Goal: Task Accomplishment & Management: Use online tool/utility

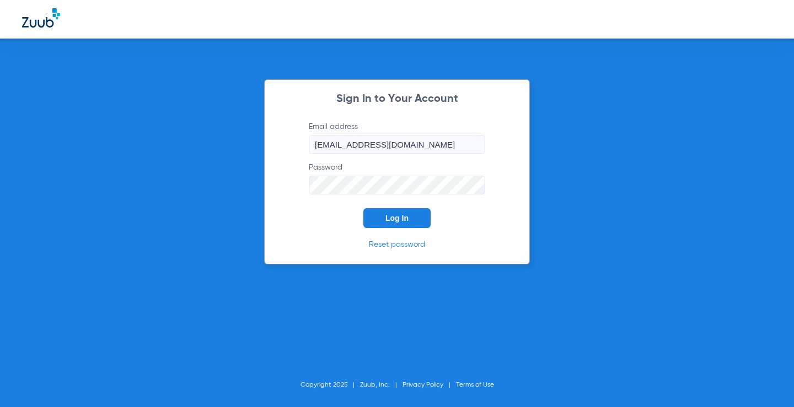
click at [416, 224] on button "Log In" at bounding box center [396, 218] width 67 height 20
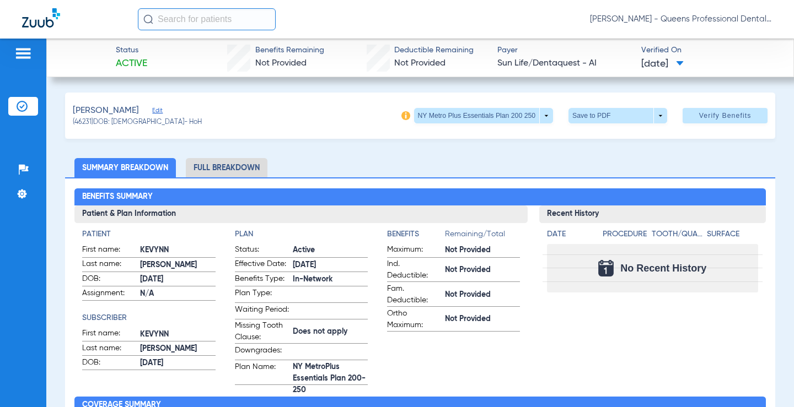
click at [24, 51] on img at bounding box center [23, 53] width 18 height 13
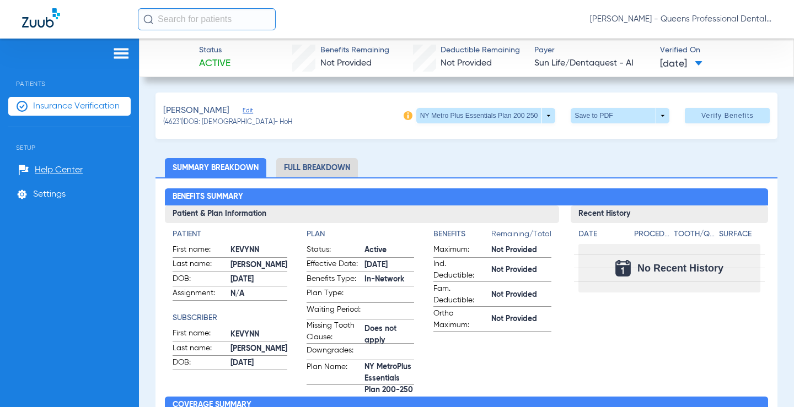
click at [75, 105] on span "Insurance Verification" at bounding box center [76, 106] width 87 height 11
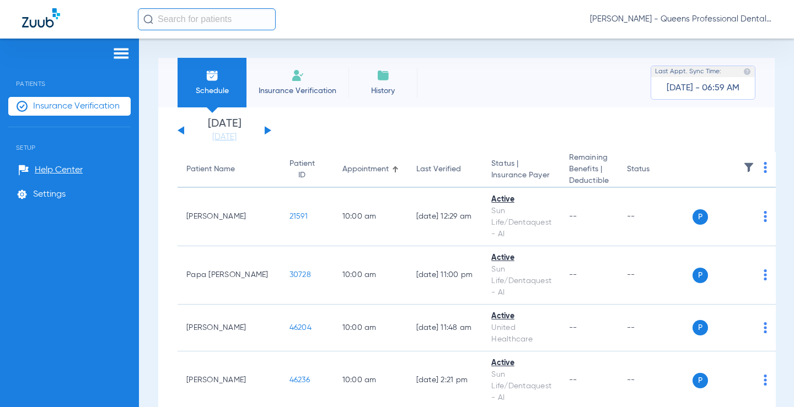
click at [741, 166] on th at bounding box center [735, 170] width 84 height 36
click at [764, 166] on img at bounding box center [765, 167] width 3 height 11
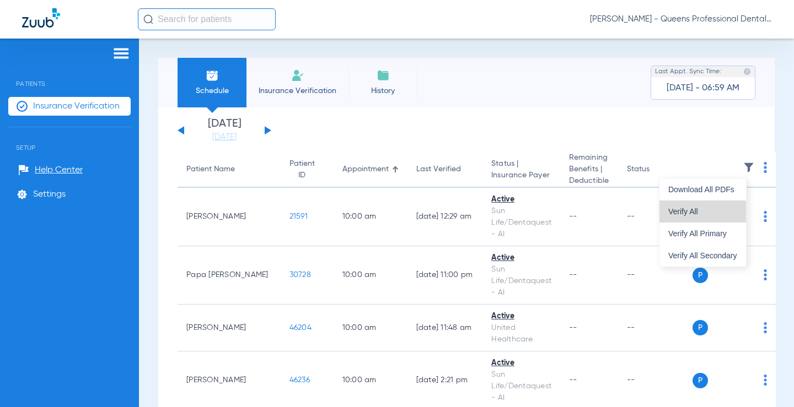
click at [683, 211] on span "Verify All" at bounding box center [702, 212] width 69 height 8
